Goal: Navigation & Orientation: Understand site structure

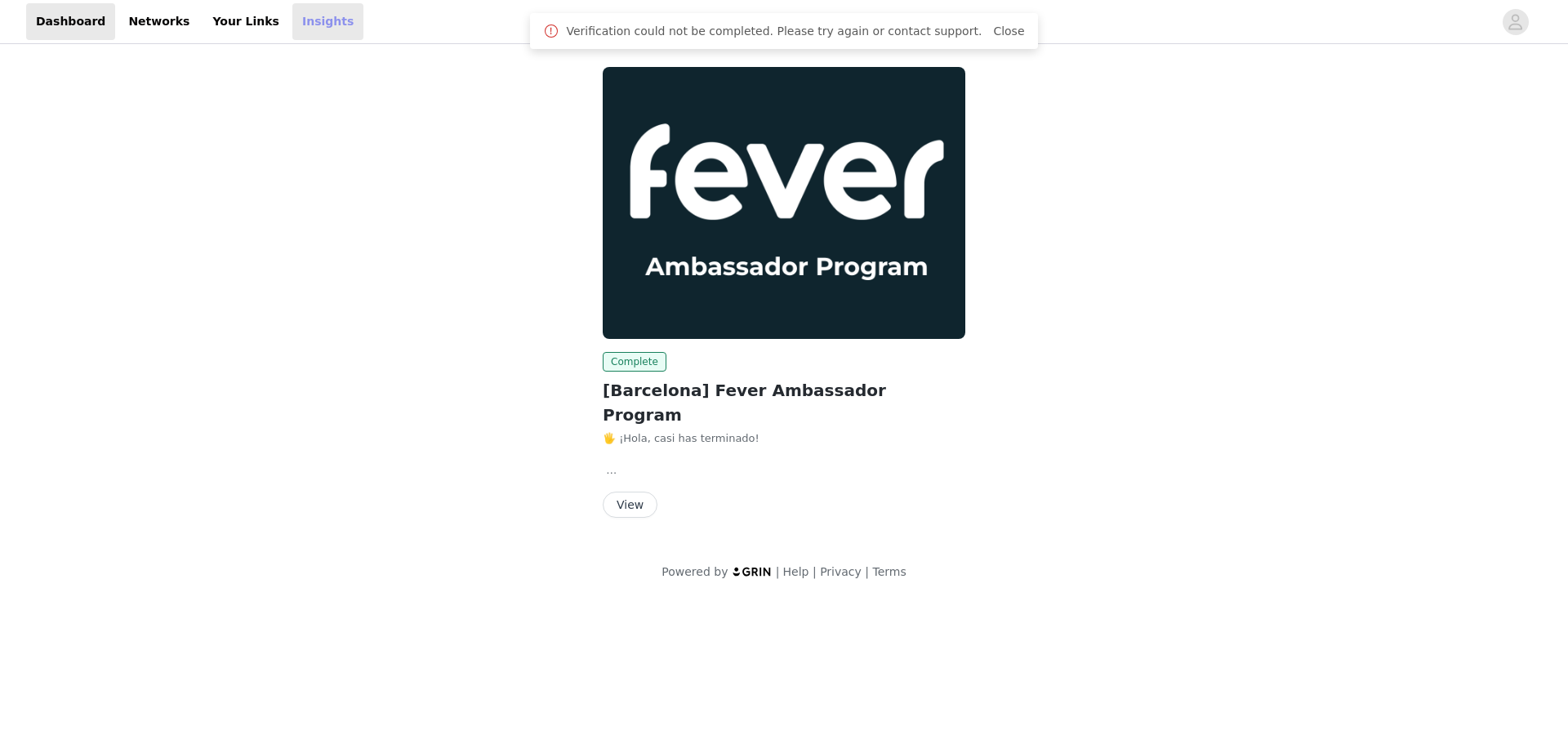
click at [297, 25] on link "Insights" at bounding box center [327, 22] width 71 height 37
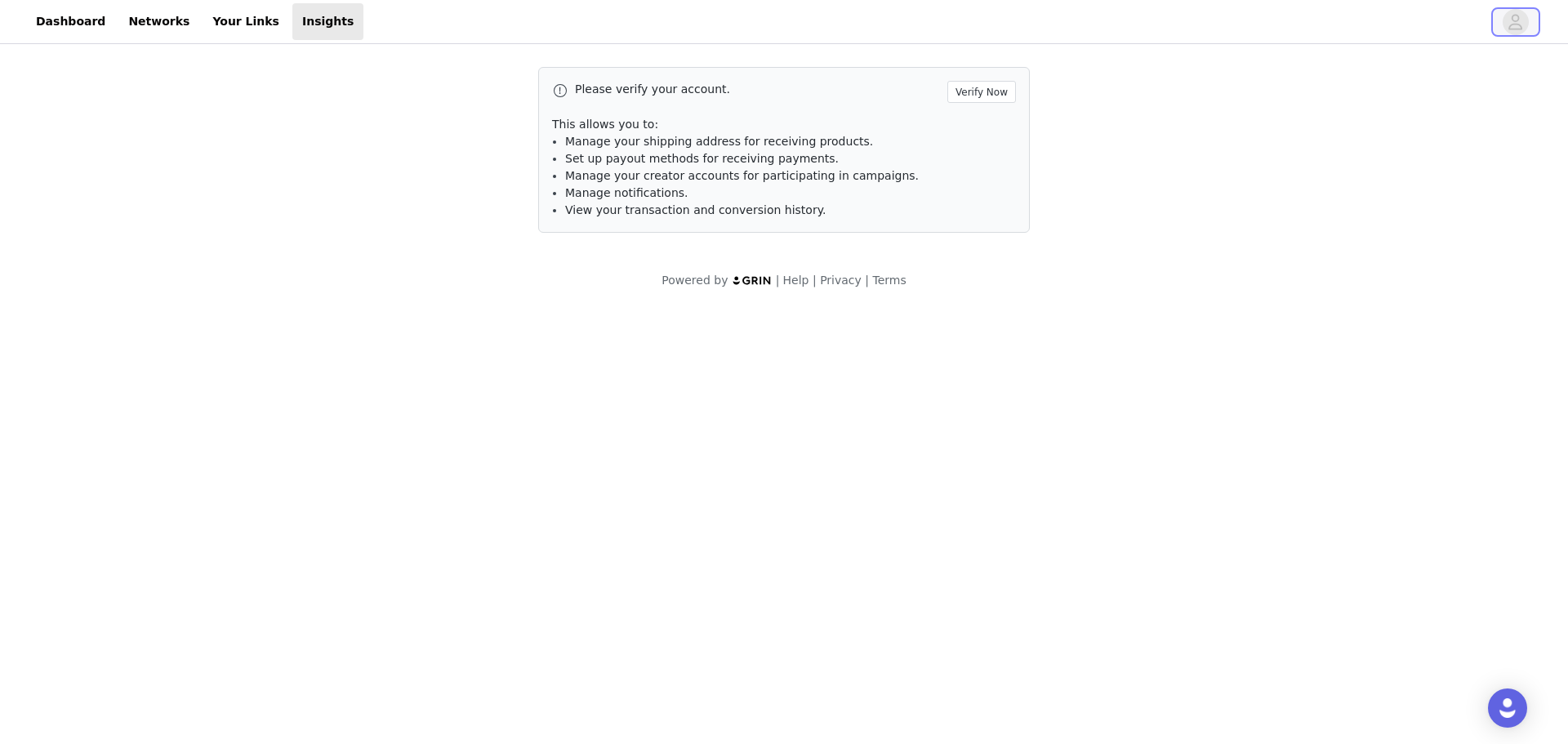
click at [1522, 24] on icon "avatar" at bounding box center [1515, 22] width 15 height 26
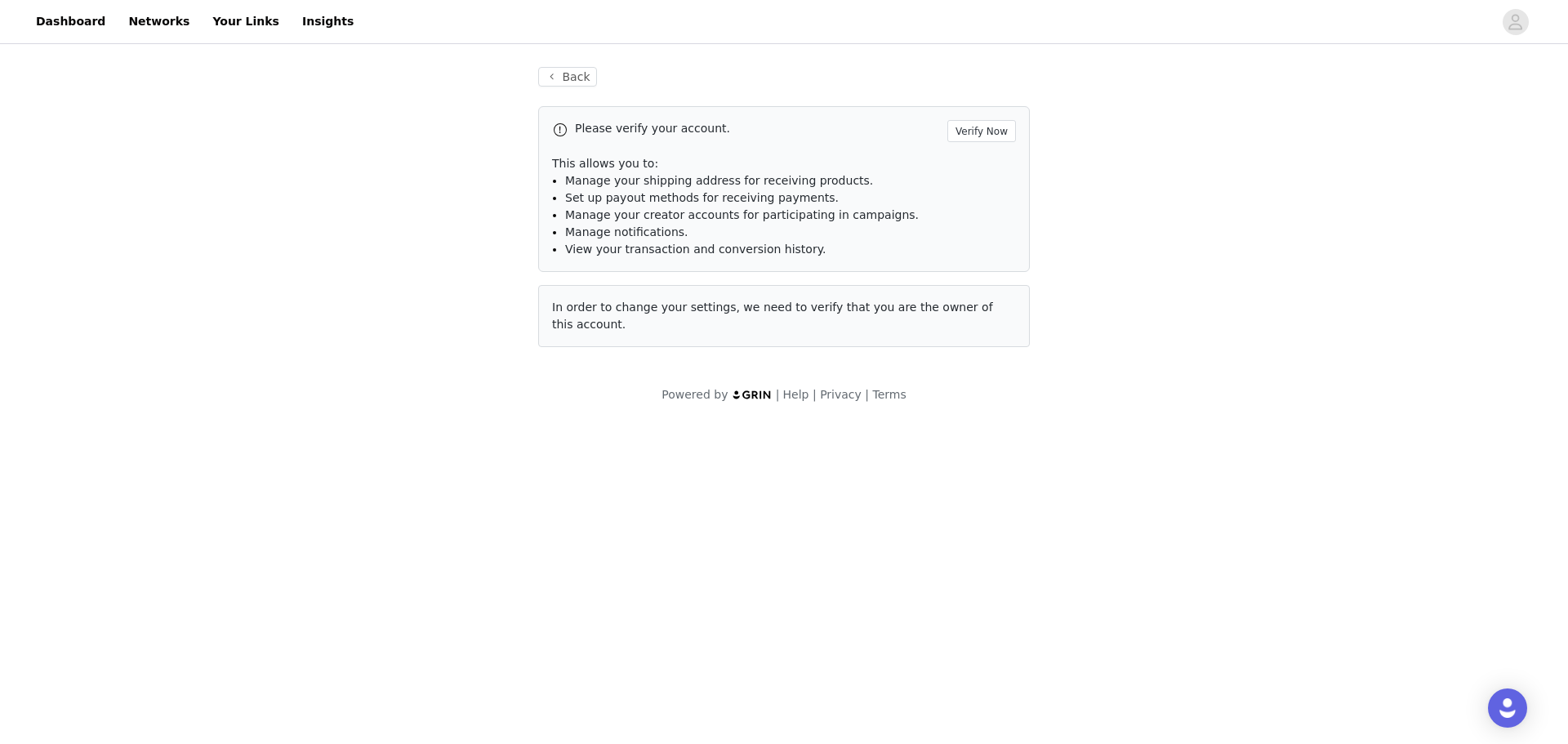
click at [56, 0] on header "Dashboard Networks Your Links Insights" at bounding box center [784, 22] width 1568 height 44
click at [59, 20] on link "Dashboard" at bounding box center [70, 22] width 89 height 37
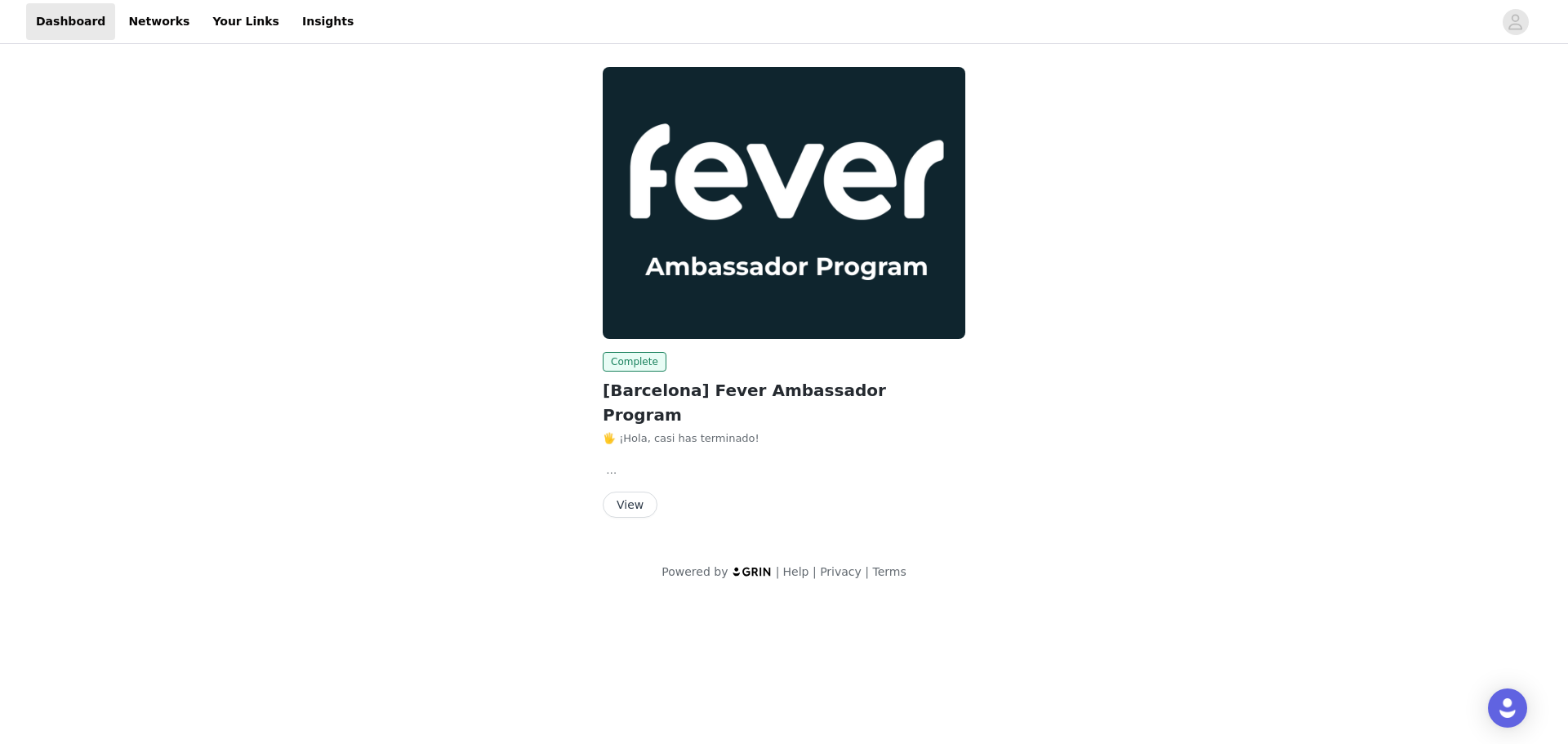
click at [625, 492] on button "View" at bounding box center [629, 504] width 55 height 26
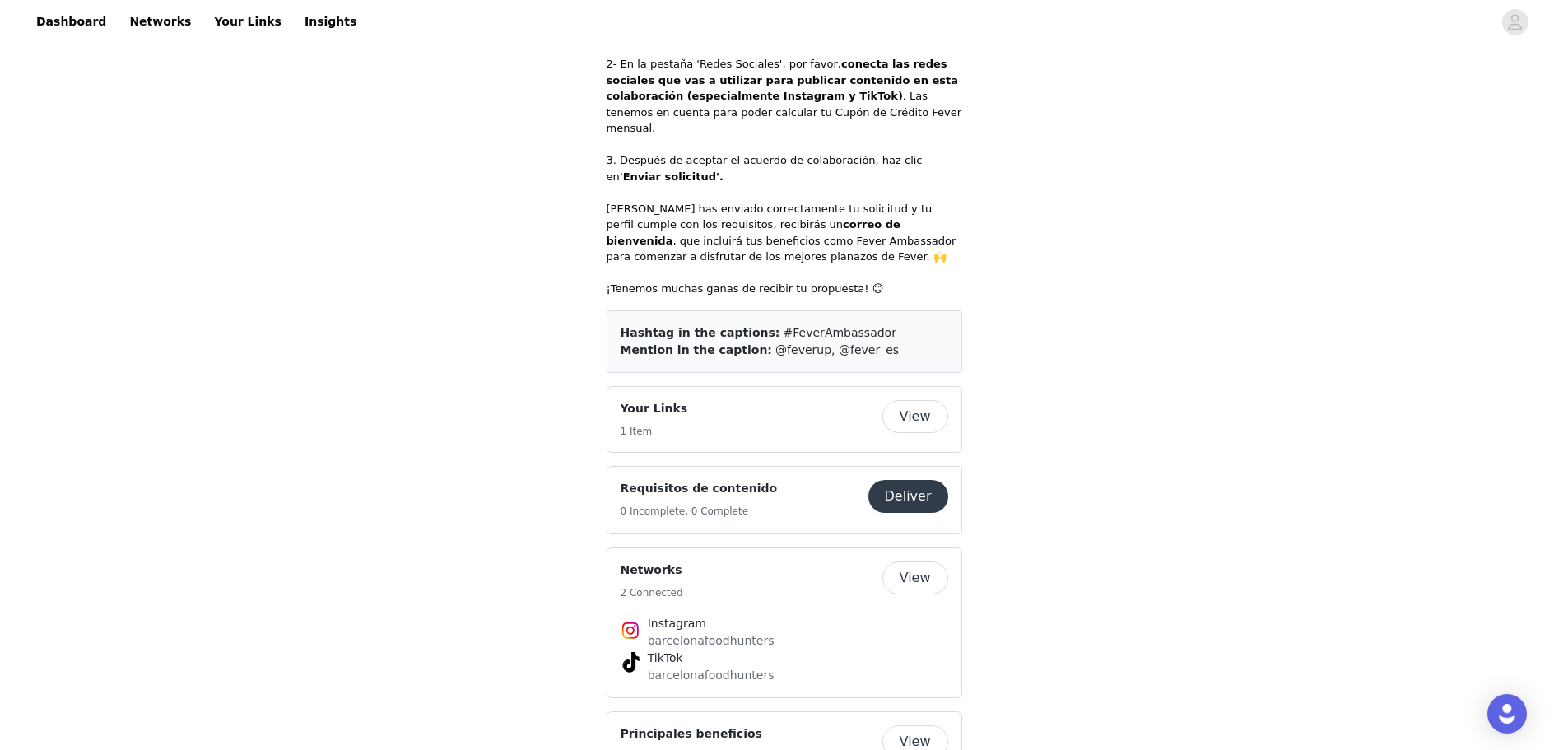
scroll to position [1070, 0]
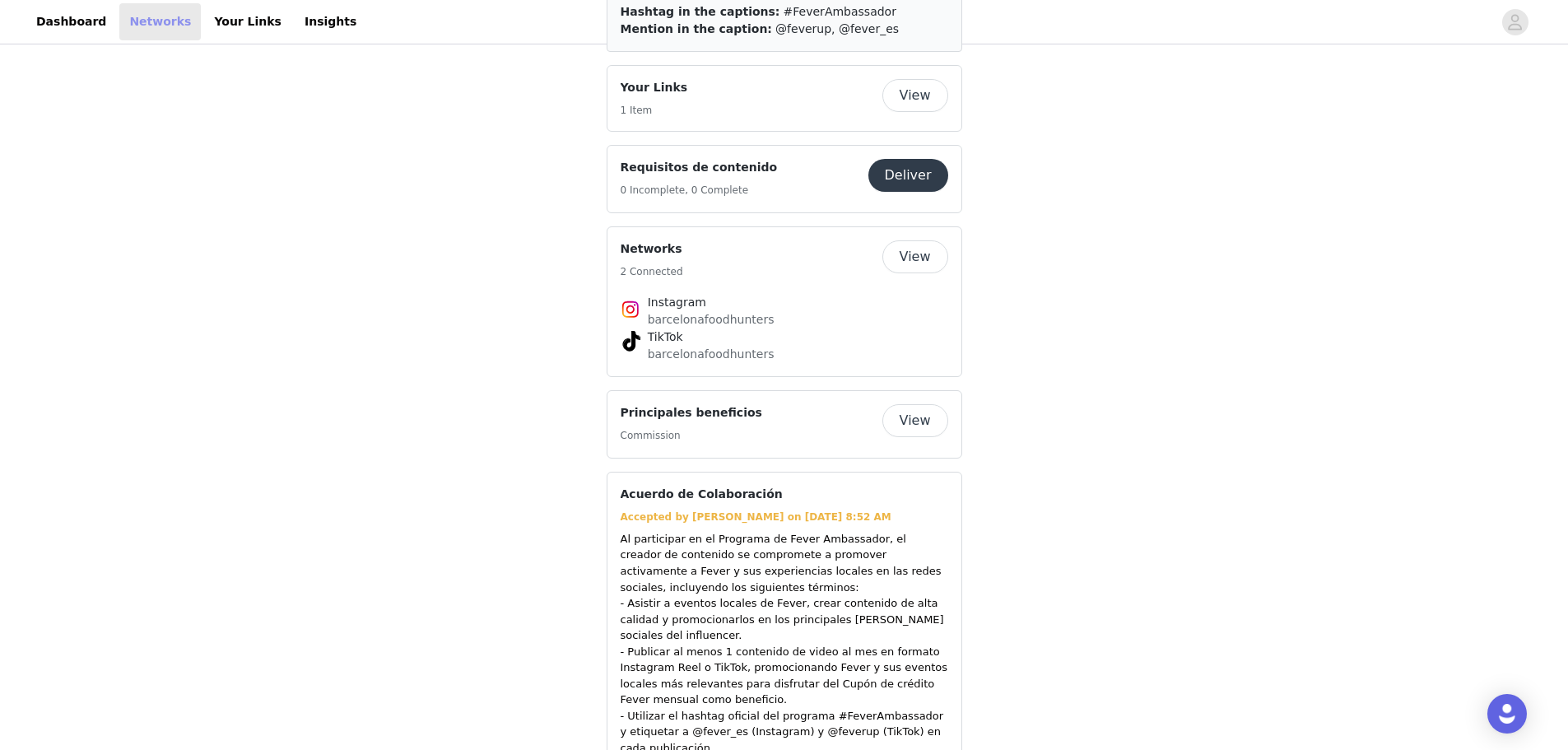
click at [151, 27] on link "Networks" at bounding box center [160, 22] width 81 height 37
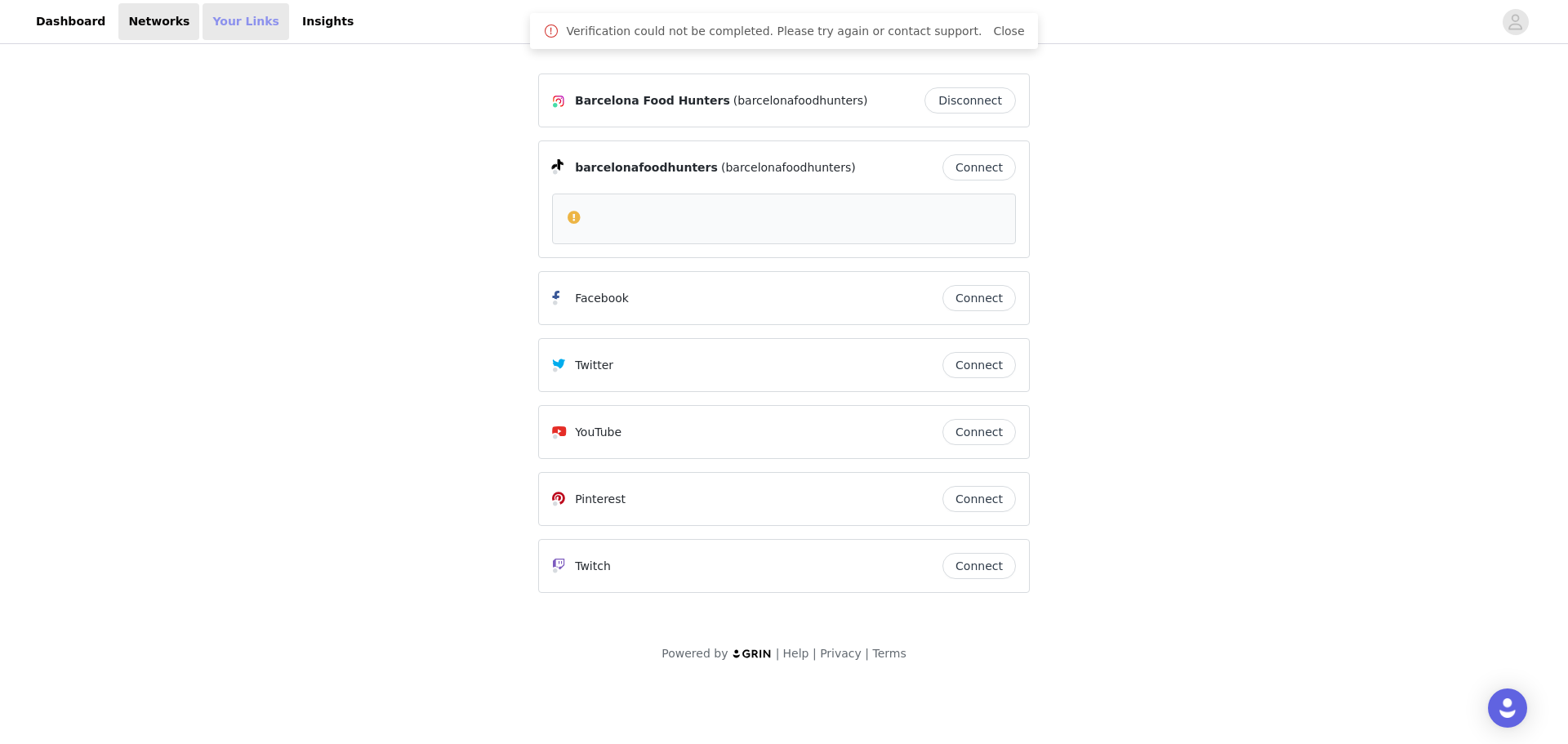
click at [222, 23] on link "Your Links" at bounding box center [245, 22] width 86 height 37
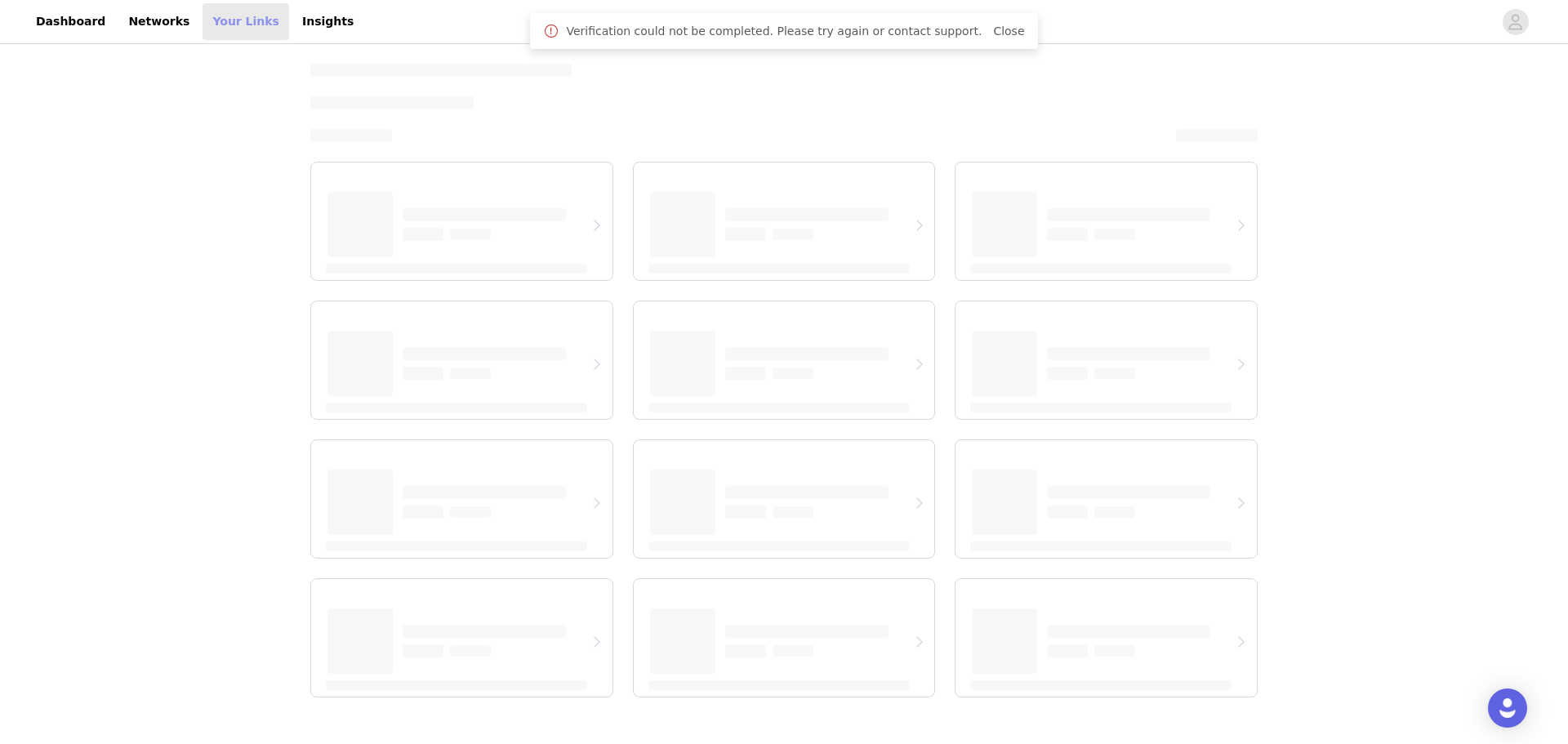
select select "12"
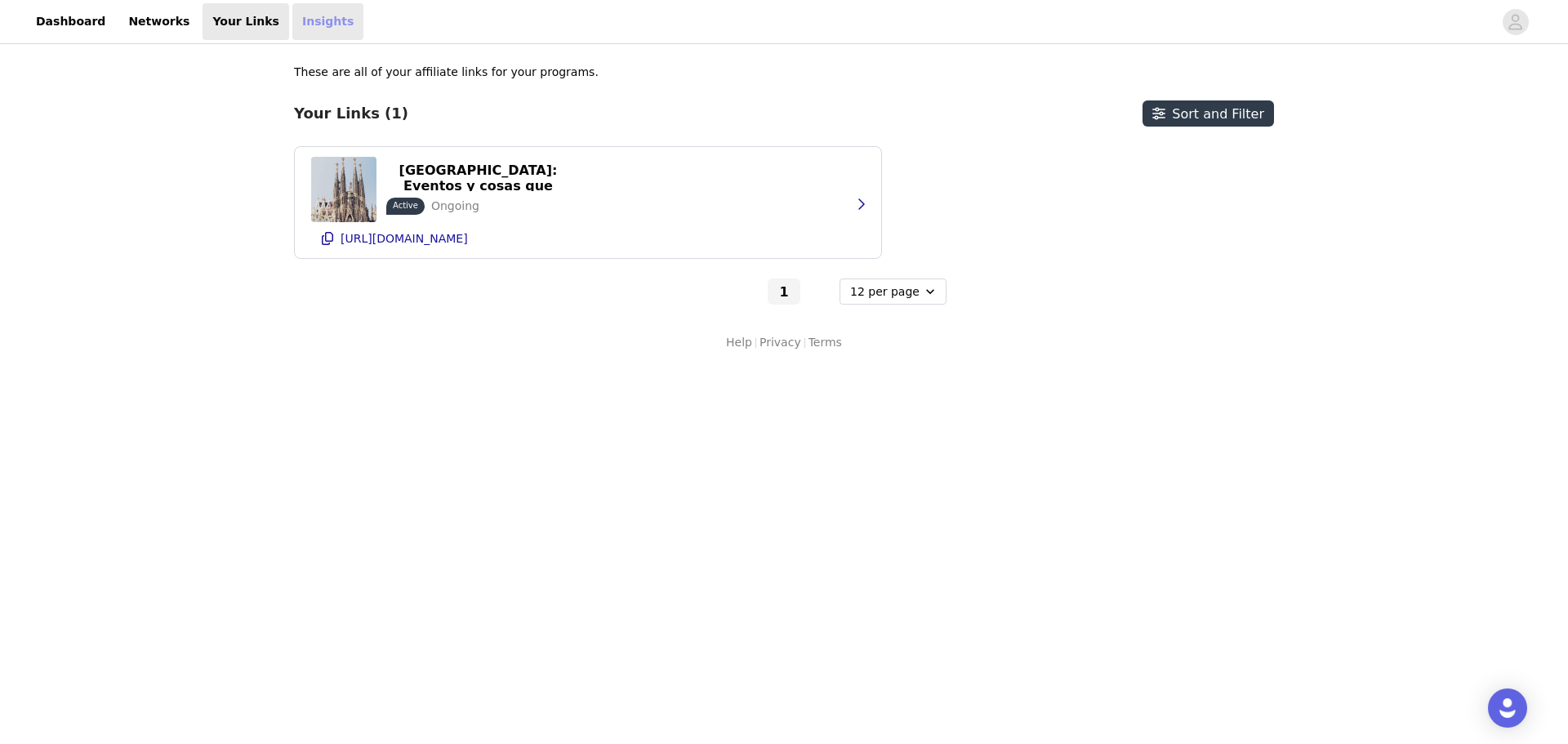
click at [292, 22] on link "Insights" at bounding box center [327, 22] width 71 height 37
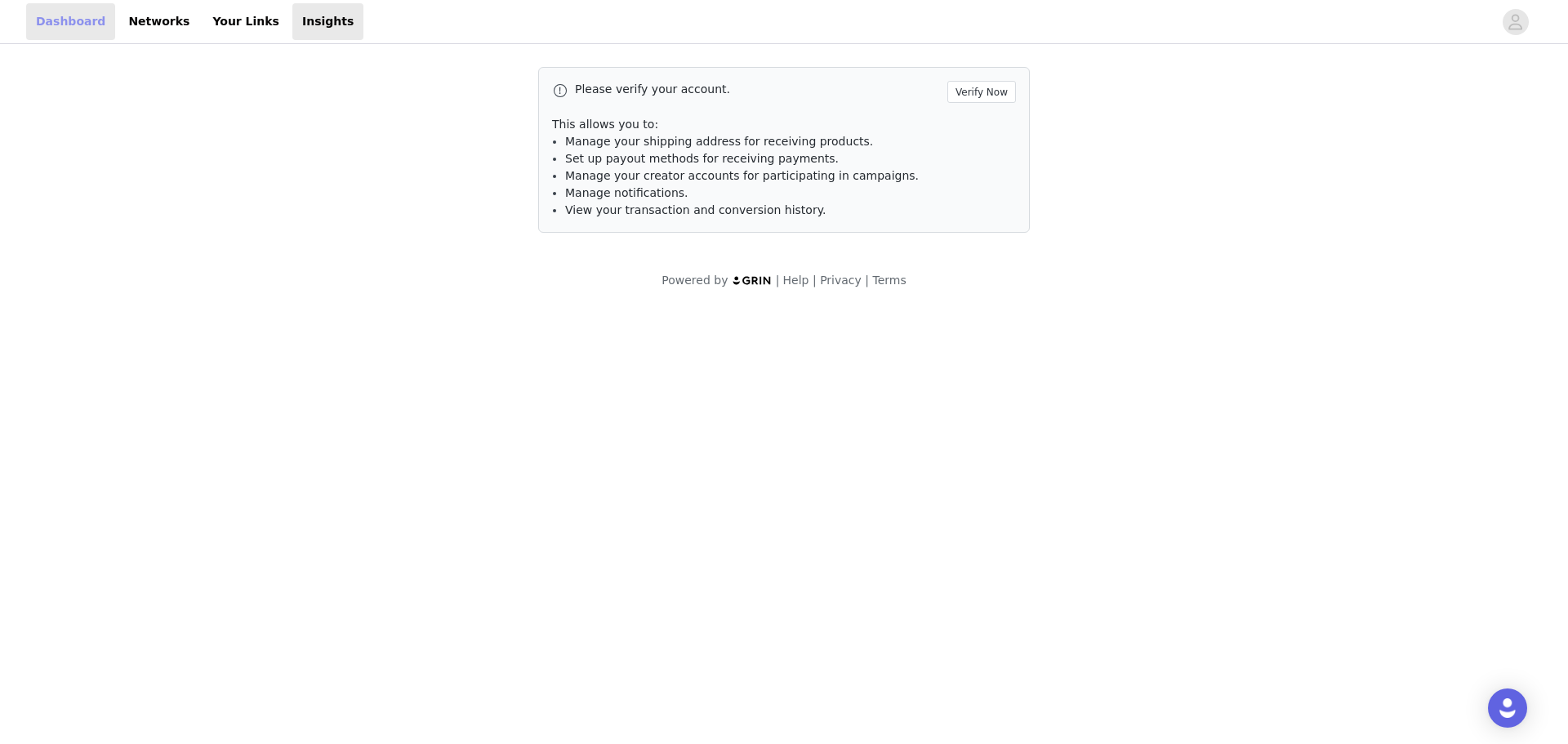
click at [76, 19] on link "Dashboard" at bounding box center [70, 22] width 89 height 37
